Goal: Transaction & Acquisition: Purchase product/service

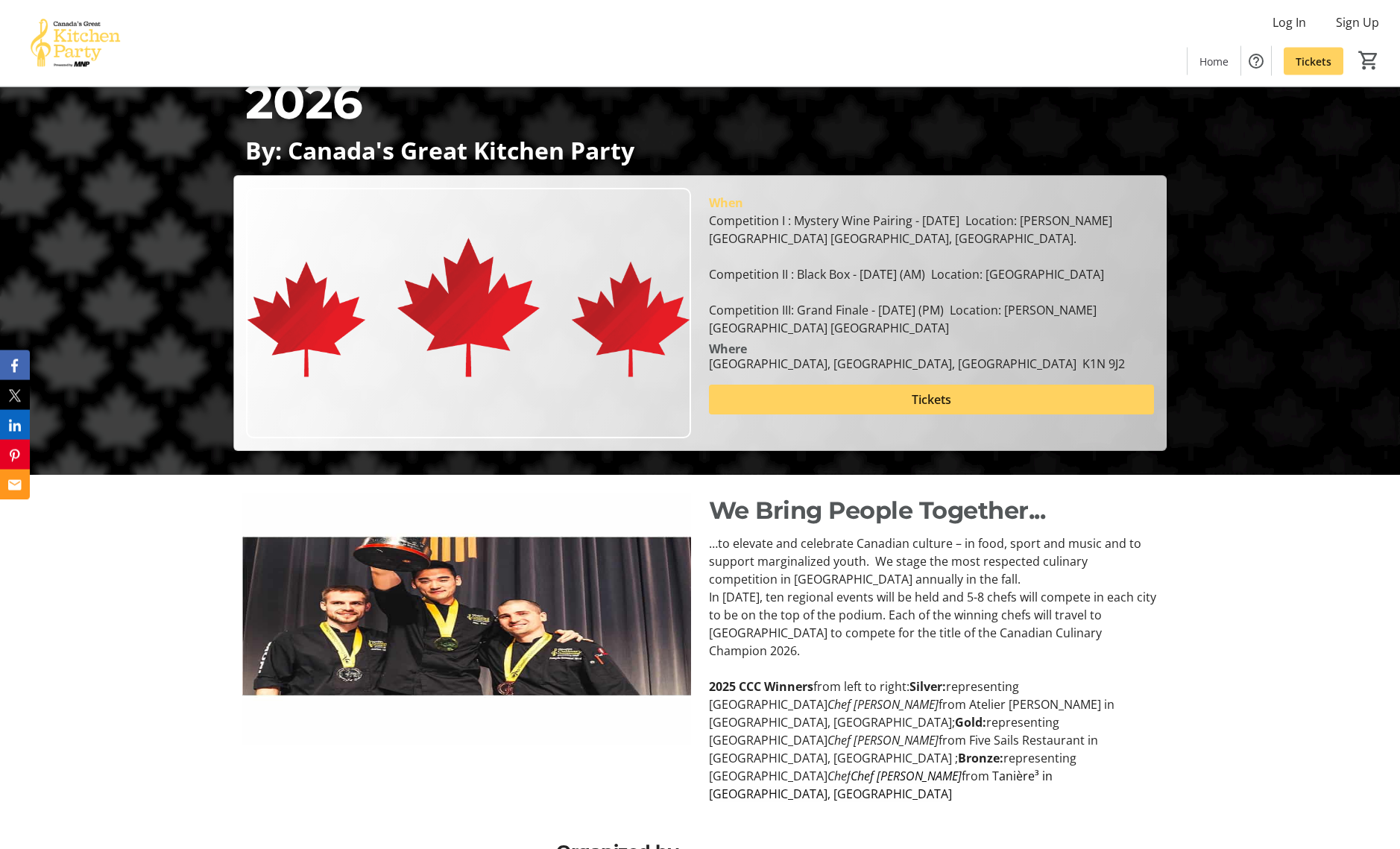
scroll to position [488, 0]
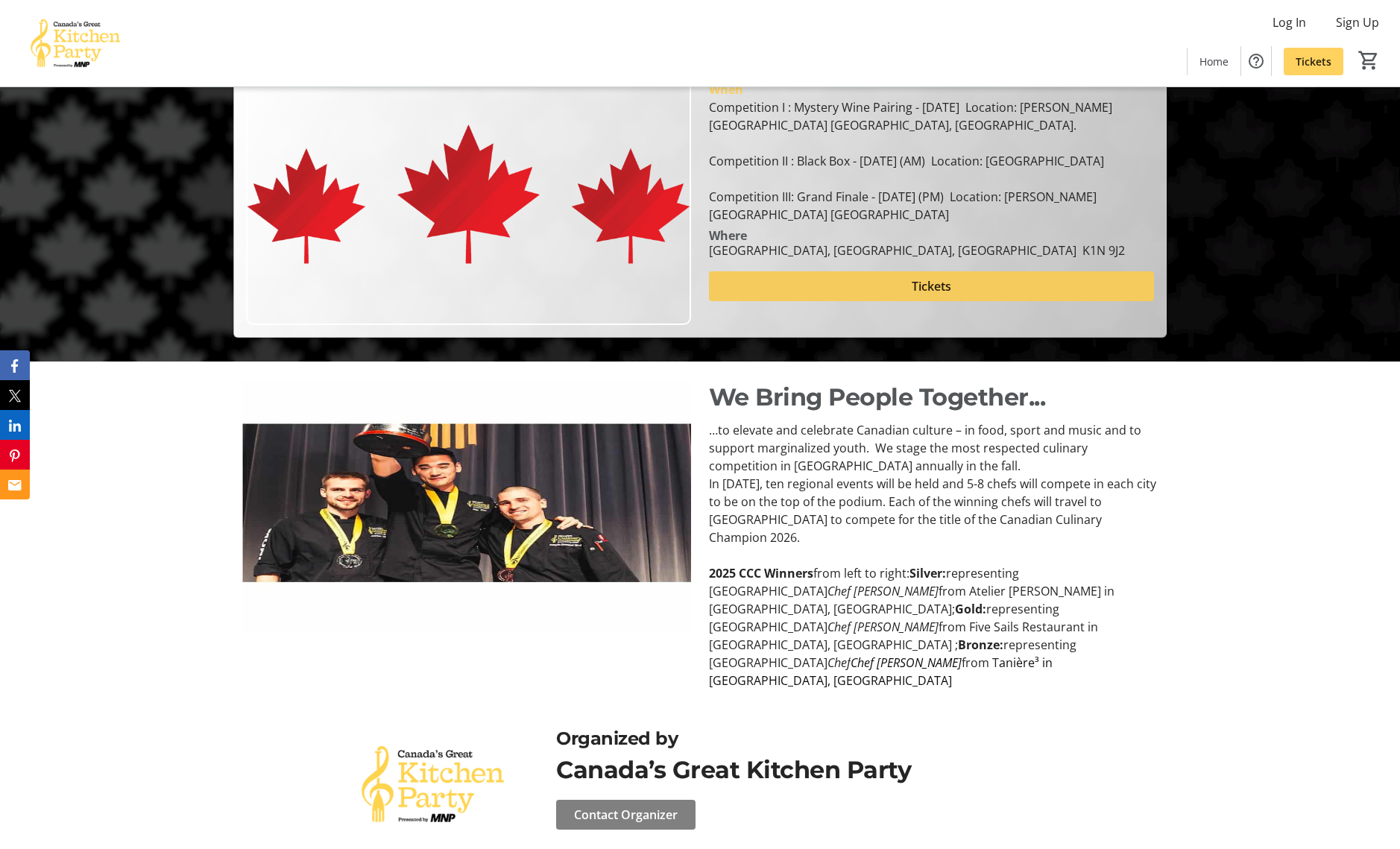
click at [924, 295] on span "Tickets" at bounding box center [931, 286] width 40 height 18
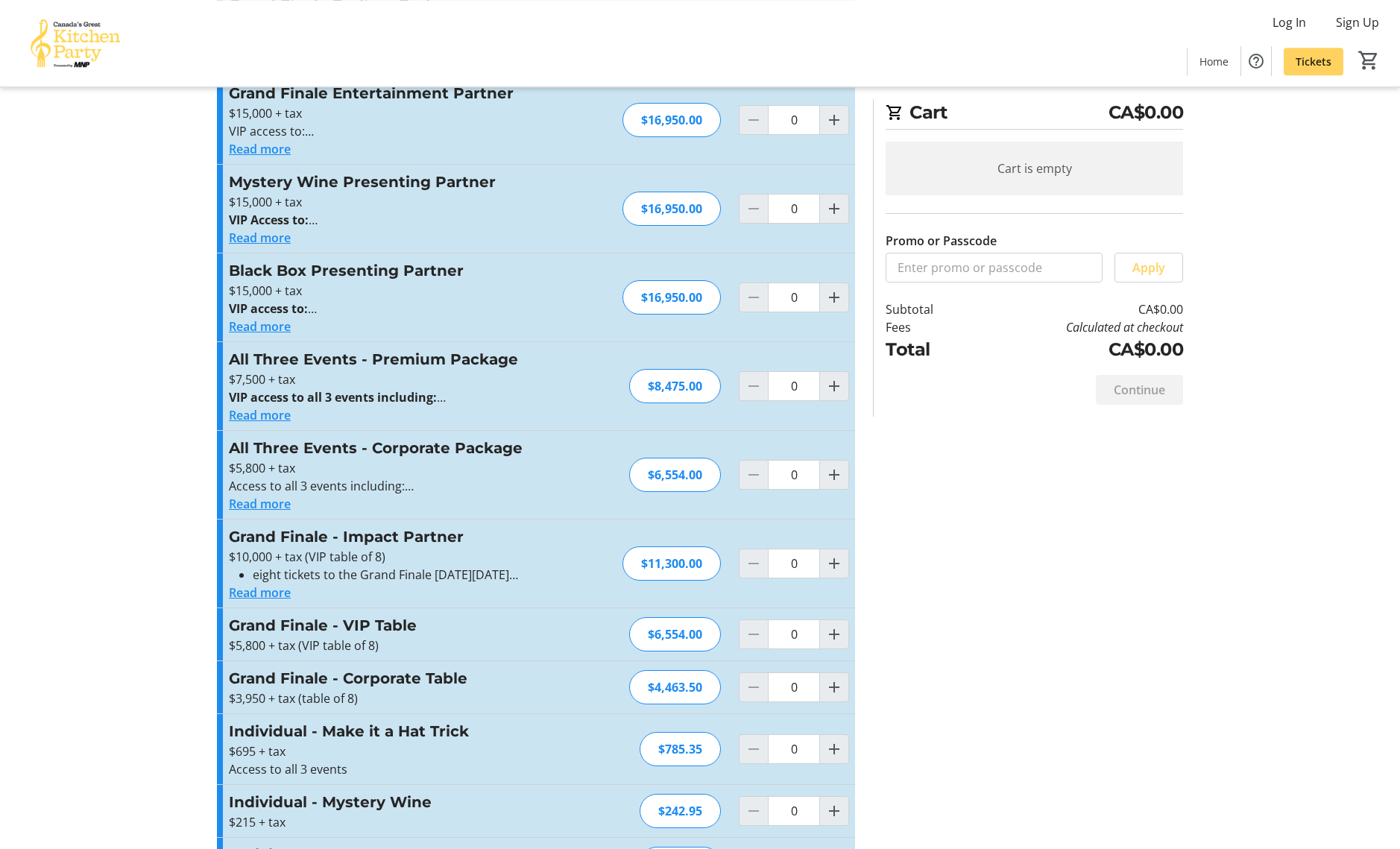
scroll to position [248, 0]
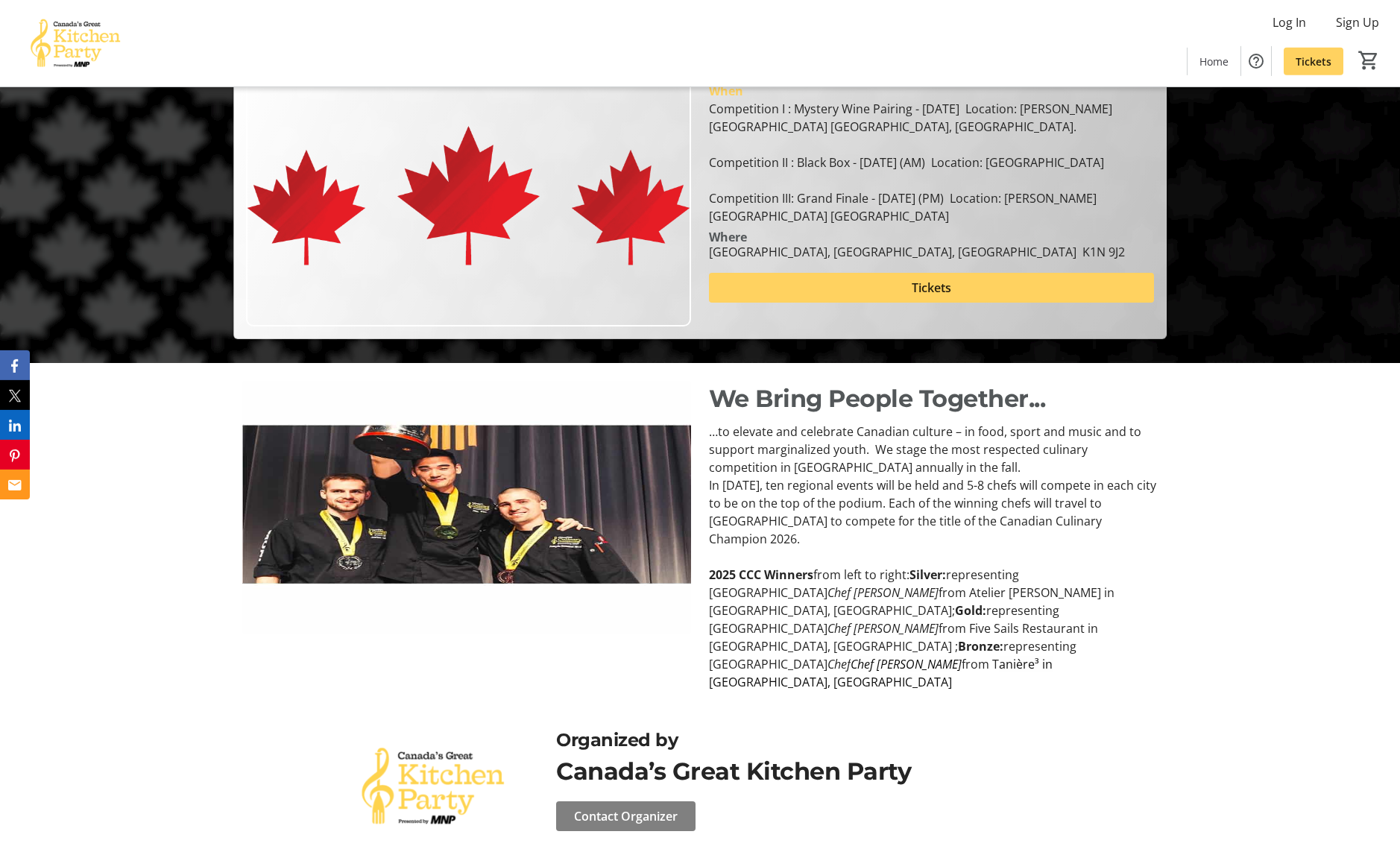
scroll to position [488, 0]
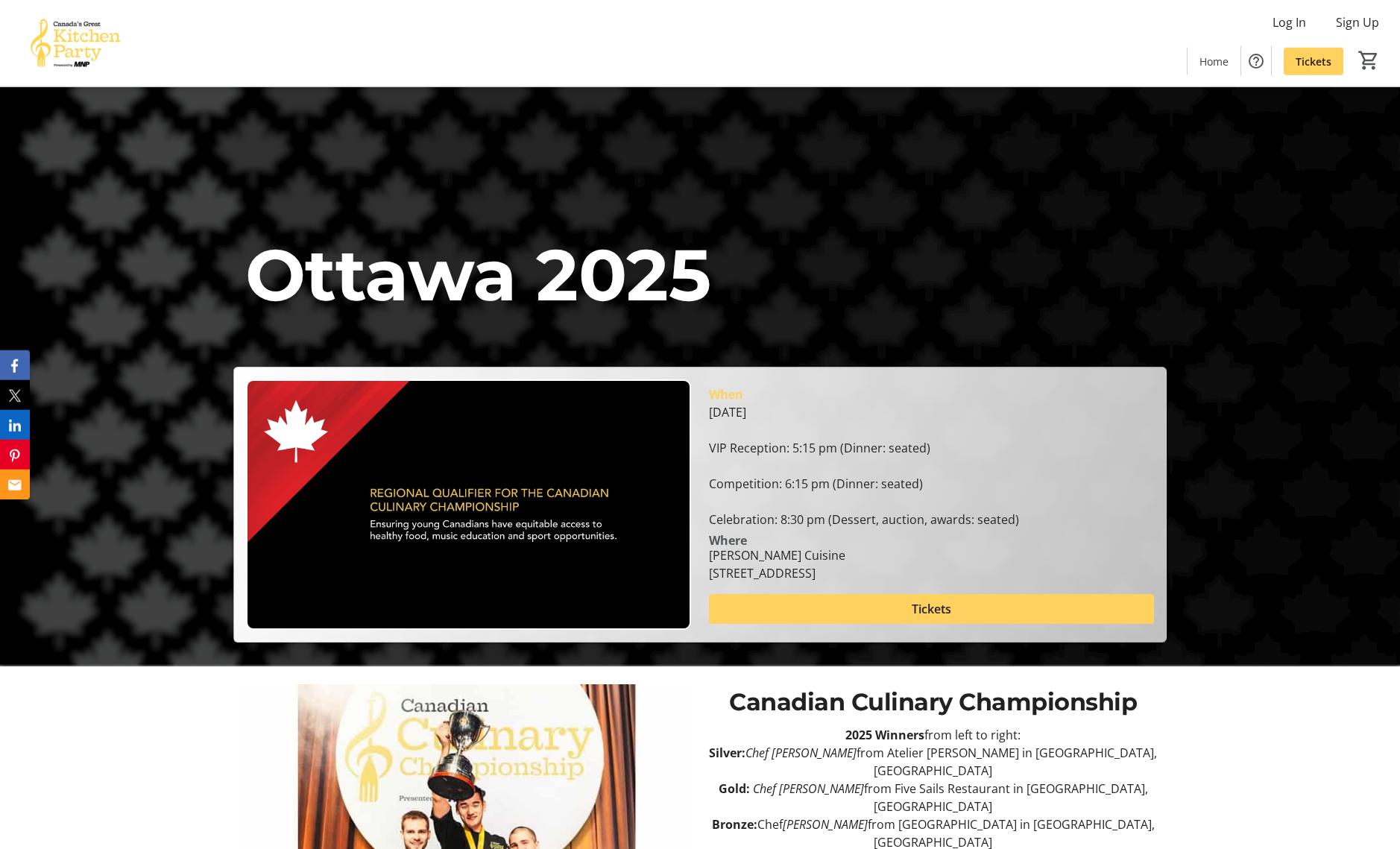
scroll to position [228, 0]
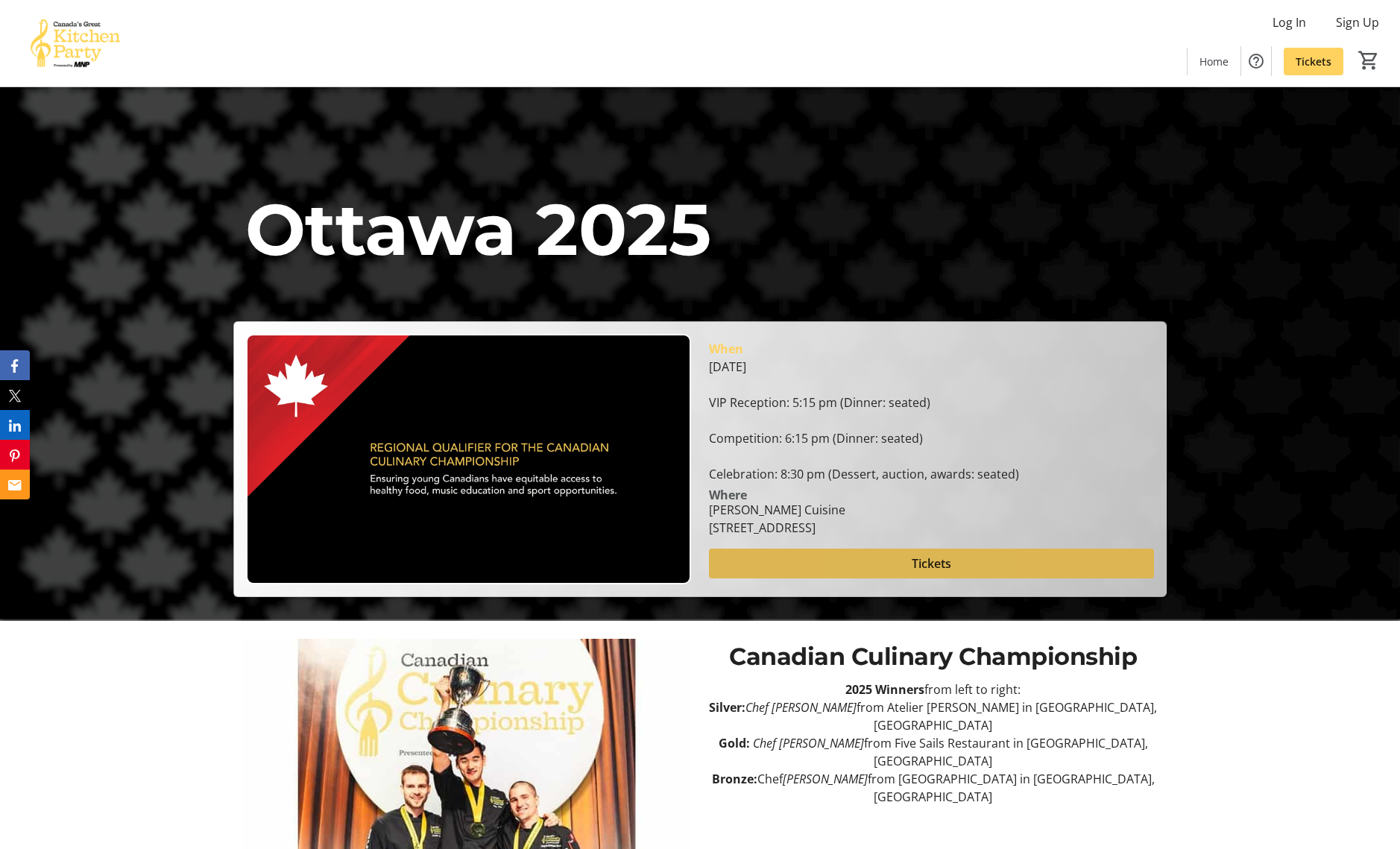
click at [895, 559] on span at bounding box center [931, 563] width 445 height 36
